Goal: Navigation & Orientation: Go to known website

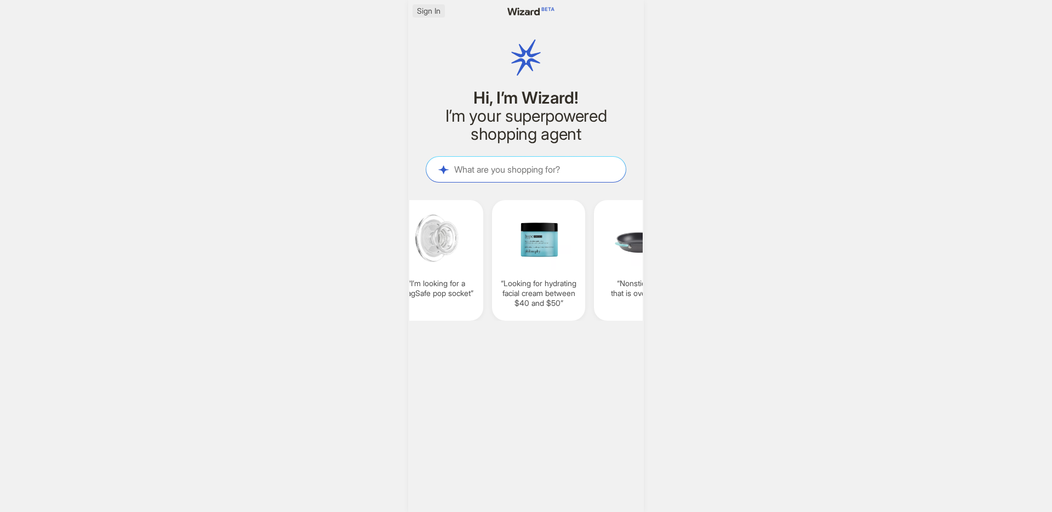
scroll to position [0, 836]
click at [428, 13] on span "Sign In" at bounding box center [429, 11] width 24 height 10
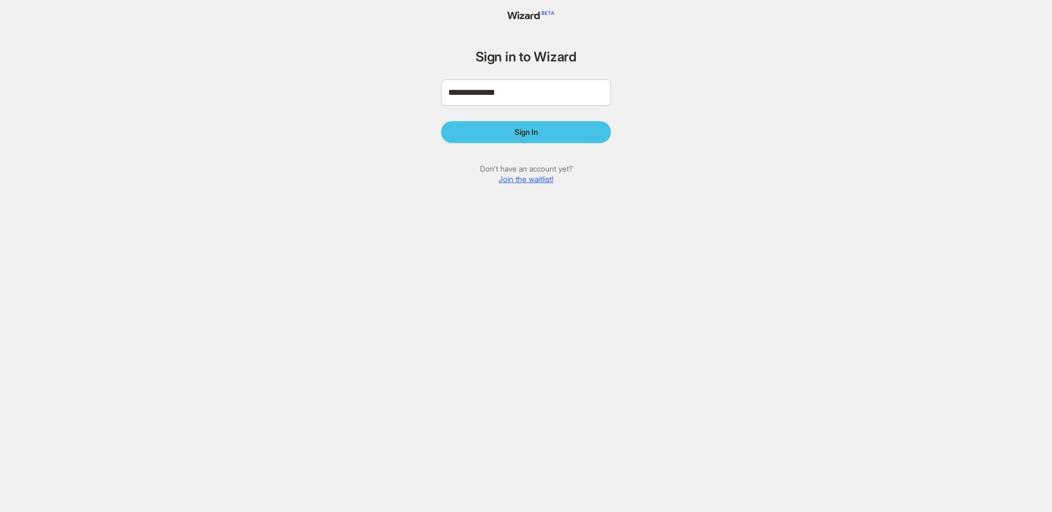
click at [533, 127] on button "Sign In" at bounding box center [526, 132] width 170 height 22
